Goal: Task Accomplishment & Management: Manage account settings

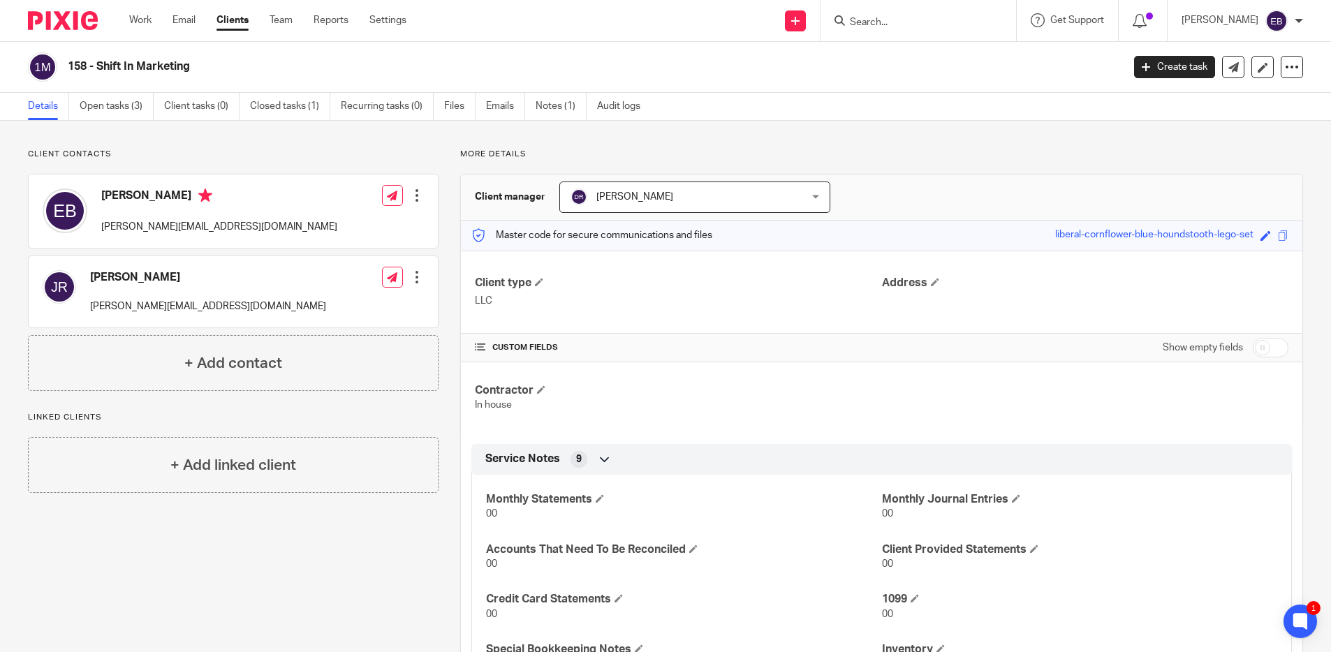
click at [869, 18] on input "Search" at bounding box center [911, 23] width 126 height 13
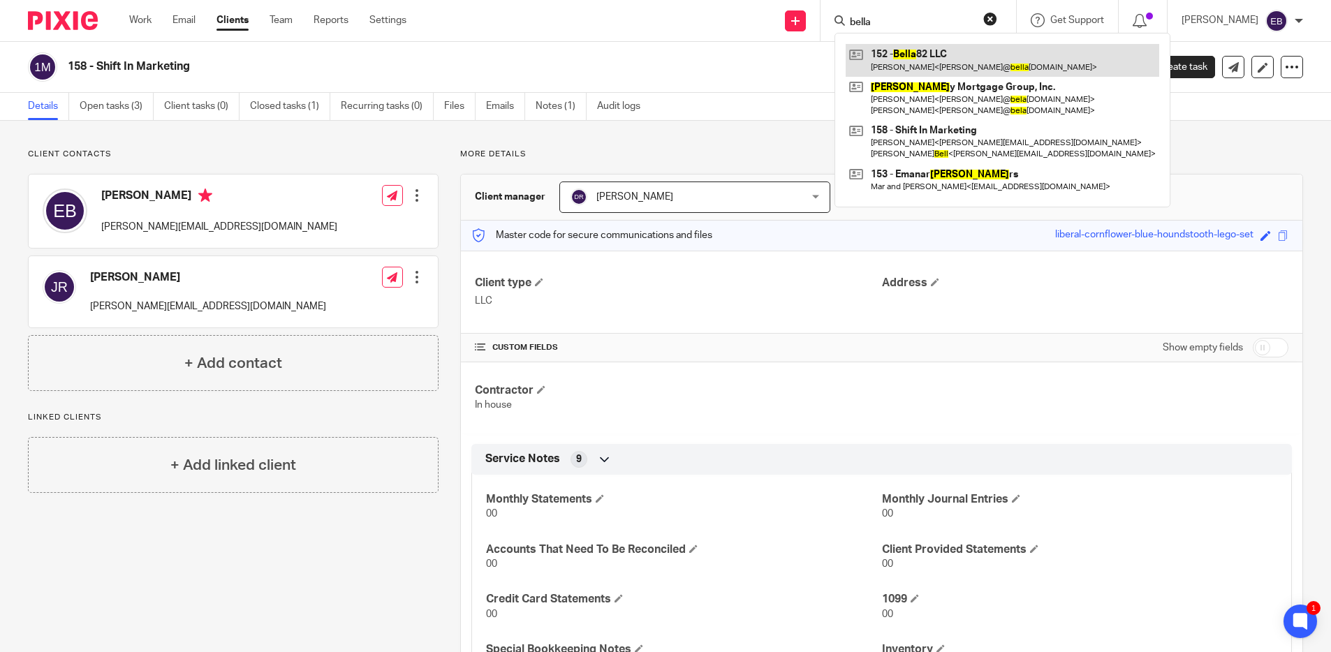
type input "bella"
click at [883, 54] on link at bounding box center [1001, 60] width 313 height 32
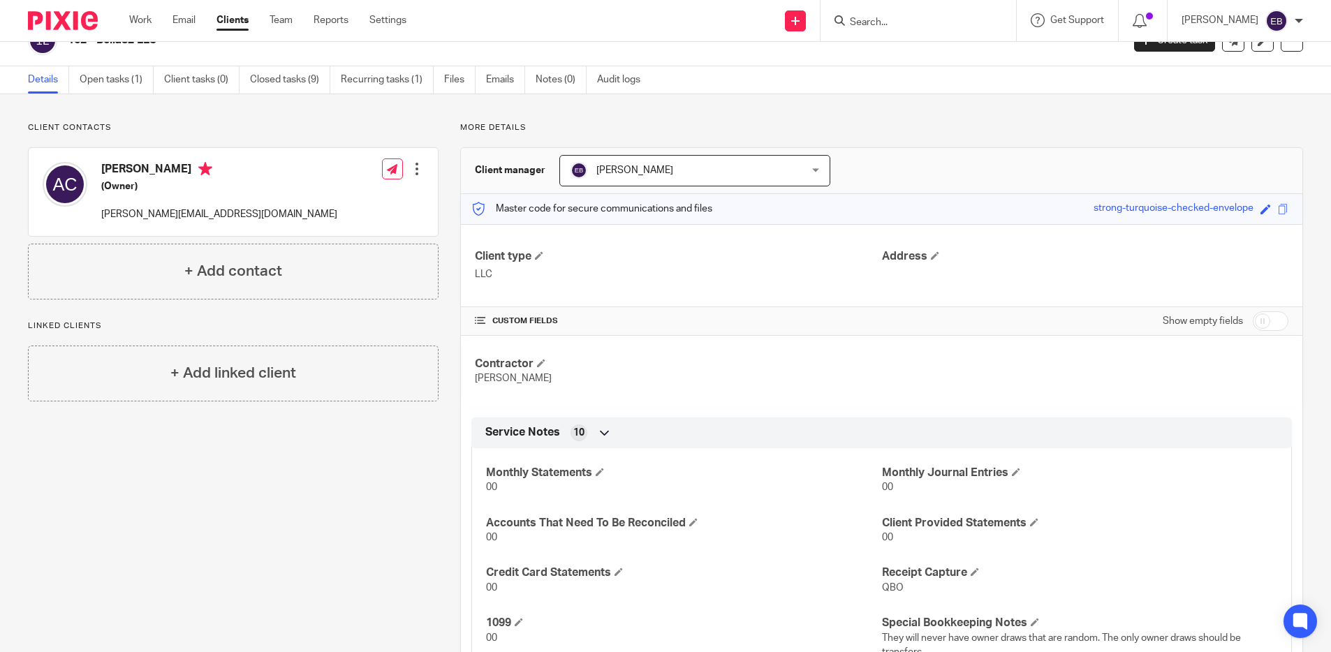
scroll to position [178, 0]
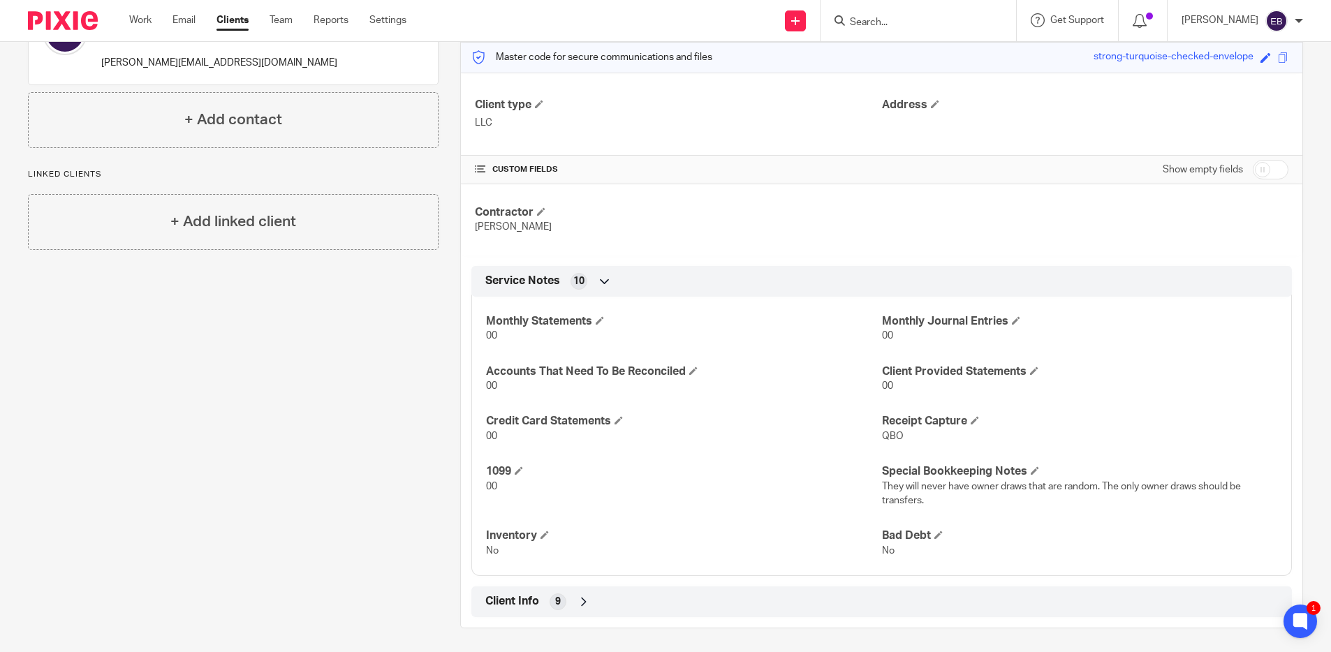
click at [815, 591] on div "Client Info 9" at bounding box center [881, 602] width 799 height 24
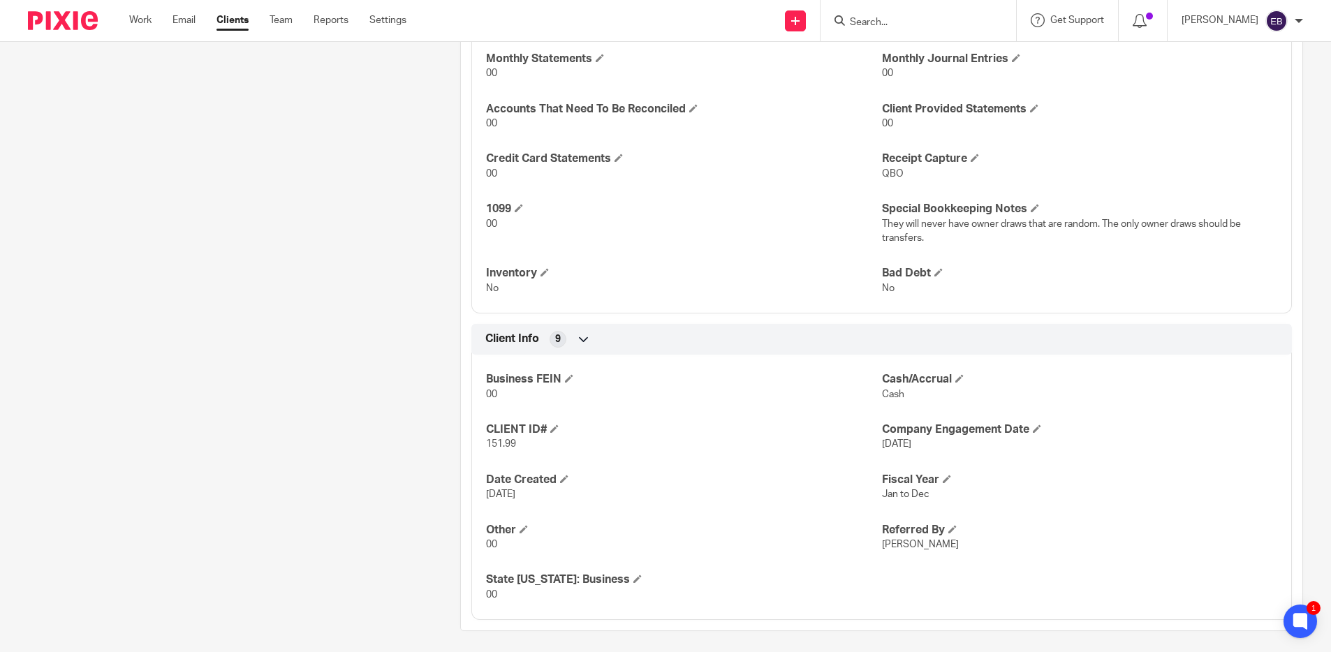
scroll to position [0, 0]
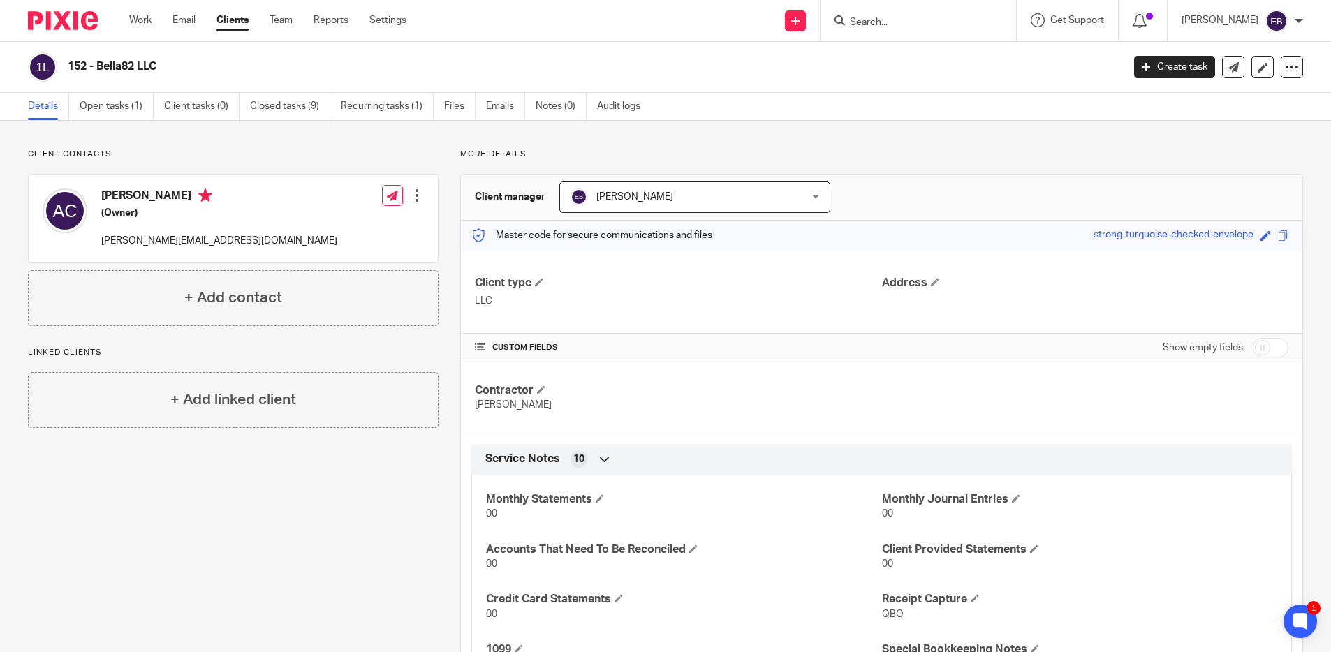
click at [413, 197] on div at bounding box center [417, 196] width 14 height 14
click at [330, 226] on link "Edit contact" at bounding box center [350, 226] width 133 height 20
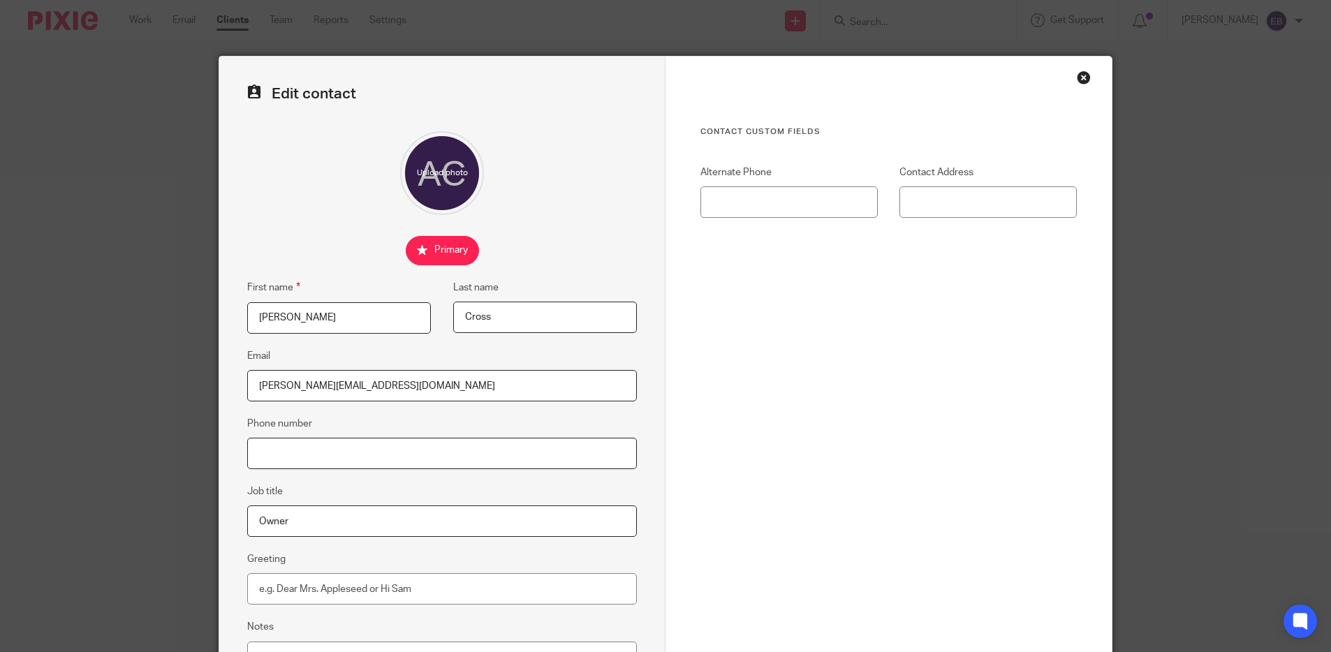
drag, startPoint x: 405, startPoint y: 450, endPoint x: 532, endPoint y: 421, distance: 130.3
paste input "360-601-9600"
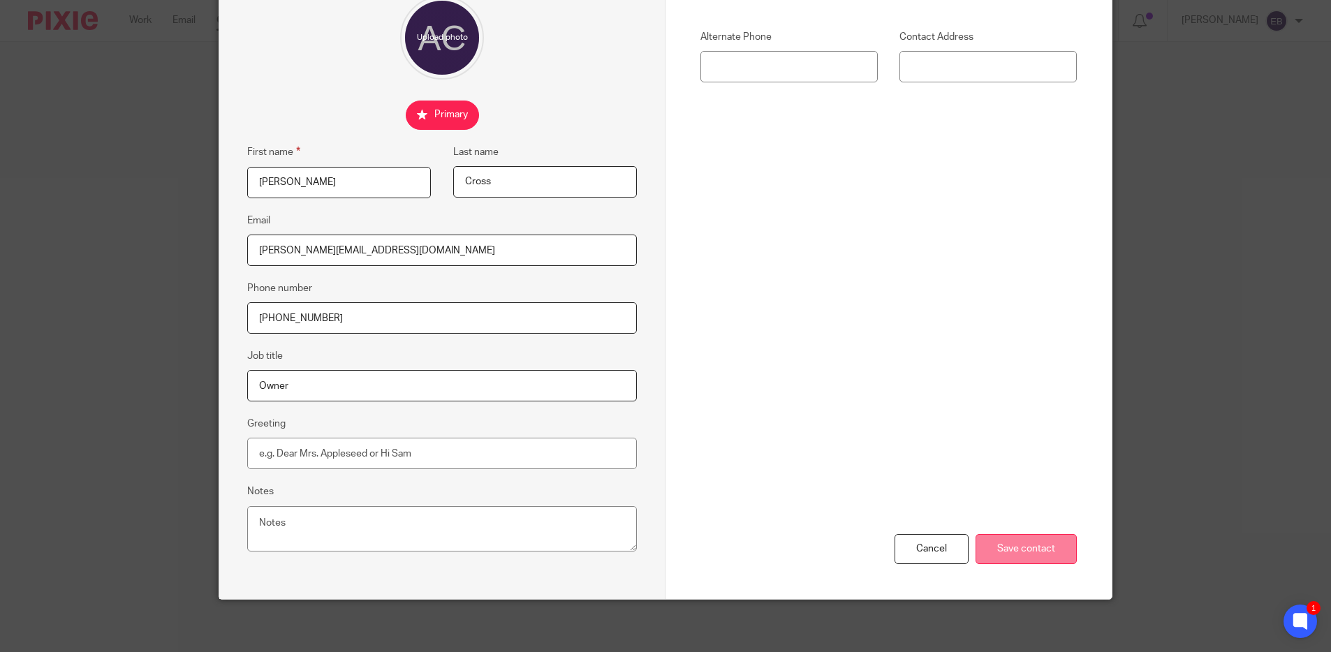
type input "360-601-9600"
click at [1041, 542] on input "Save contact" at bounding box center [1025, 549] width 101 height 30
click at [1017, 545] on input "Save contact" at bounding box center [1025, 549] width 101 height 30
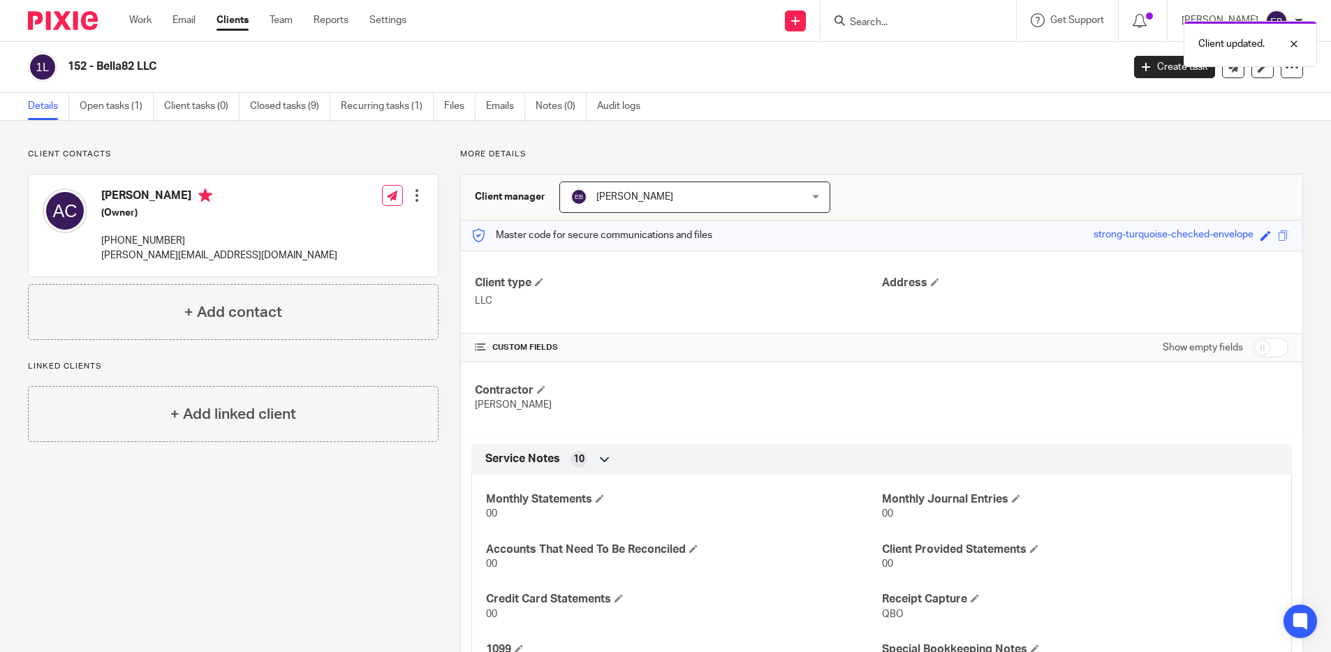
click at [880, 24] on div "Client updated." at bounding box center [990, 40] width 651 height 53
click at [862, 22] on input "Search" at bounding box center [911, 23] width 126 height 13
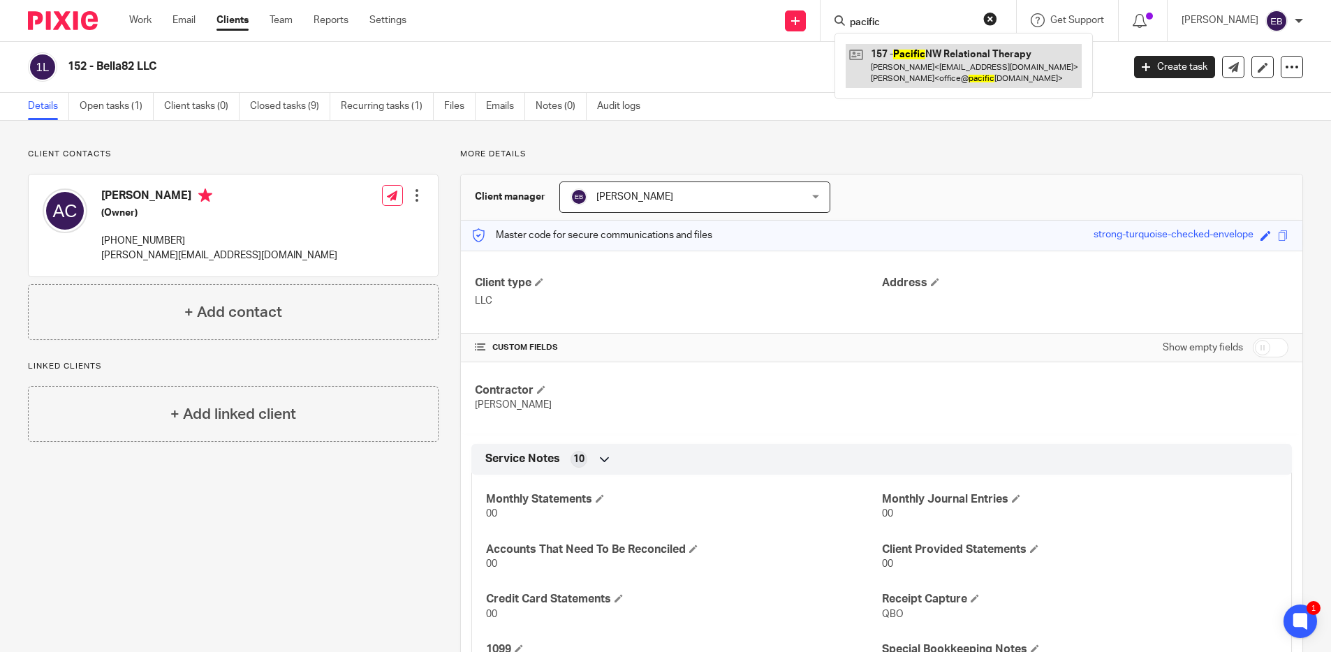
type input "pacific"
click at [901, 67] on link at bounding box center [963, 65] width 236 height 43
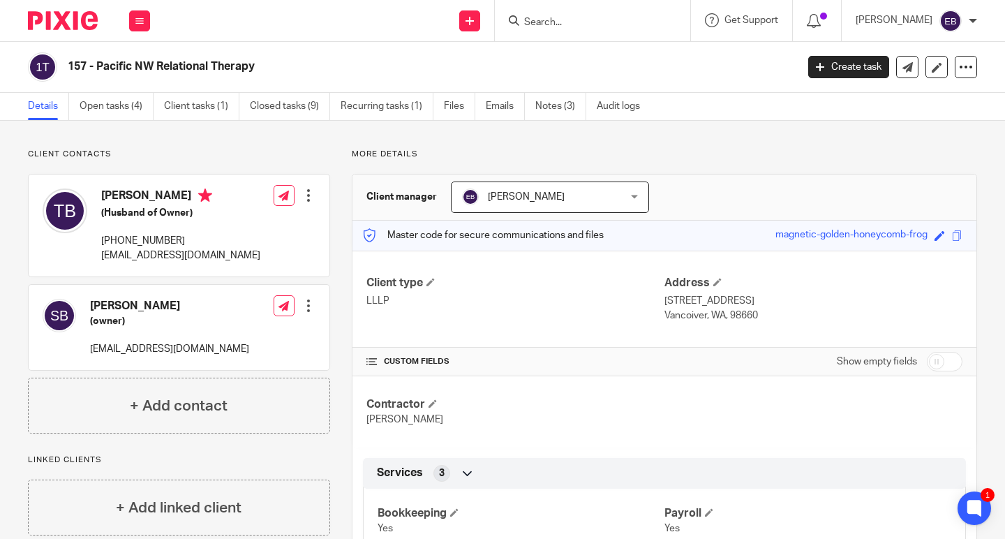
click at [538, 27] on input "Search" at bounding box center [586, 23] width 126 height 13
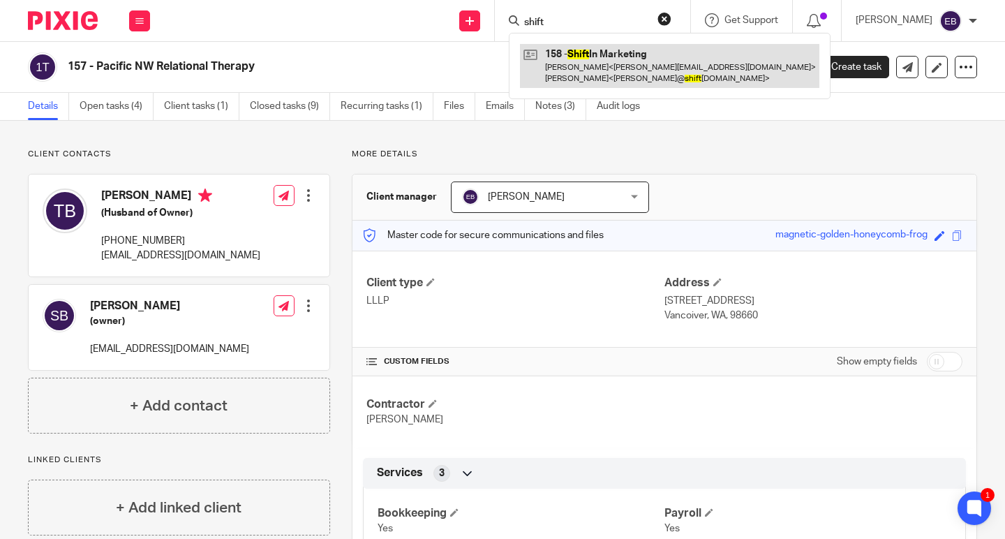
type input "shift"
click at [573, 71] on link at bounding box center [670, 65] width 300 height 43
